Goal: Information Seeking & Learning: Learn about a topic

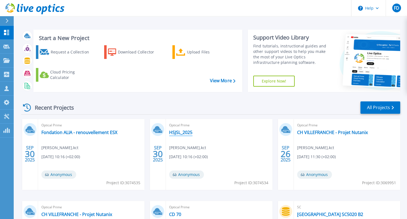
click at [189, 134] on link "HSJSL_2025" at bounding box center [180, 132] width 23 height 5
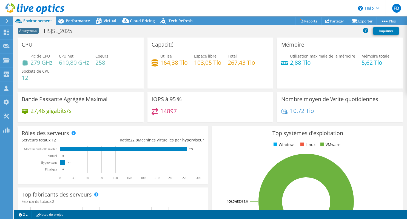
select select "USD"
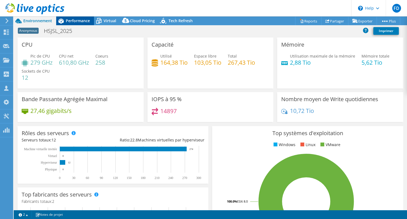
click at [75, 23] on span "Performance" at bounding box center [78, 20] width 24 height 5
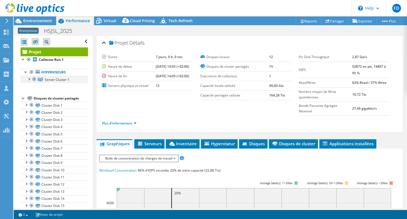
click at [29, 79] on div at bounding box center [28, 78] width 5 height 5
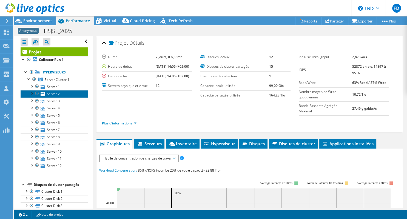
click at [51, 94] on link "Server 2" at bounding box center [54, 93] width 67 height 7
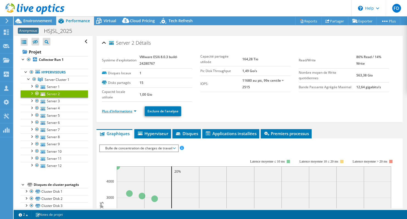
click at [129, 112] on link "Plus d'informations" at bounding box center [119, 111] width 35 height 5
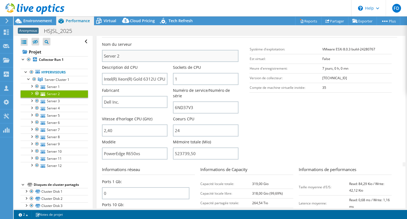
scroll to position [97, 0]
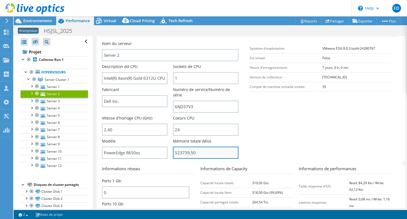
click at [180, 146] on input "523739,50" at bounding box center [205, 152] width 65 height 12
drag, startPoint x: 181, startPoint y: 146, endPoint x: 171, endPoint y: 146, distance: 9.9
click at [173, 146] on input "523739,50" at bounding box center [205, 152] width 65 height 12
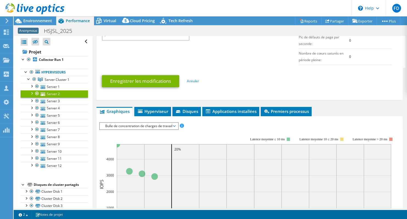
scroll to position [334, 0]
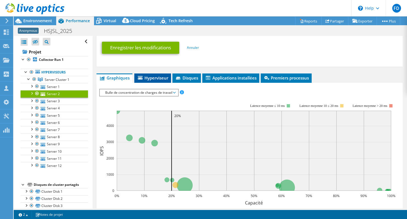
type input "52373950"
click at [142, 76] on icon at bounding box center [140, 78] width 5 height 4
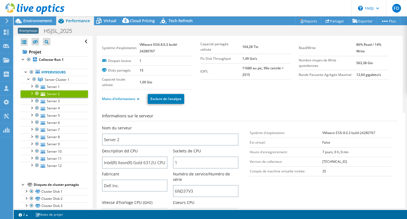
scroll to position [0, 0]
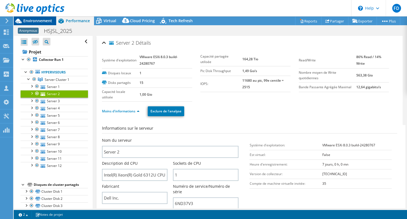
click at [37, 21] on span "Environnement" at bounding box center [37, 20] width 29 height 5
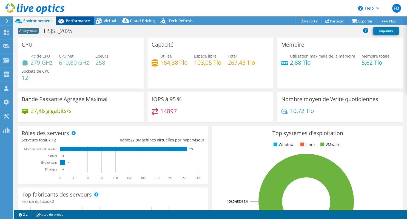
click at [75, 19] on span "Performance" at bounding box center [78, 20] width 24 height 5
